Goal: Navigation & Orientation: Go to known website

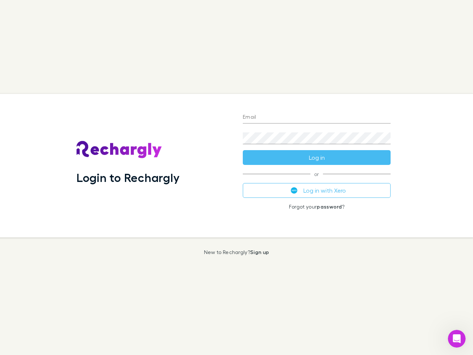
click at [237, 177] on div "Login to Rechargly" at bounding box center [154, 165] width 166 height 143
click at [317, 118] on input "Email" at bounding box center [317, 118] width 148 height 12
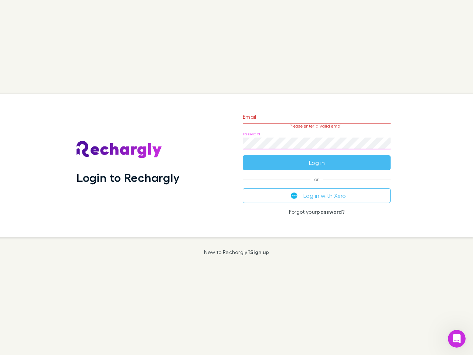
click at [317, 157] on form "Email Please enter a valid email. Password Log in" at bounding box center [317, 138] width 148 height 64
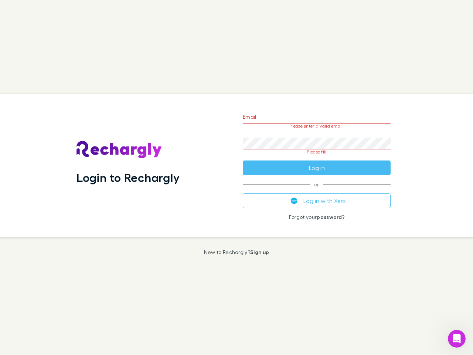
click at [317, 190] on div "Email Please enter a valid email. Password Please fill Log in or Log in with Xe…" at bounding box center [317, 165] width 160 height 143
click at [457, 339] on icon "Open Intercom Messenger" at bounding box center [457, 339] width 12 height 12
